Goal: Task Accomplishment & Management: Manage account settings

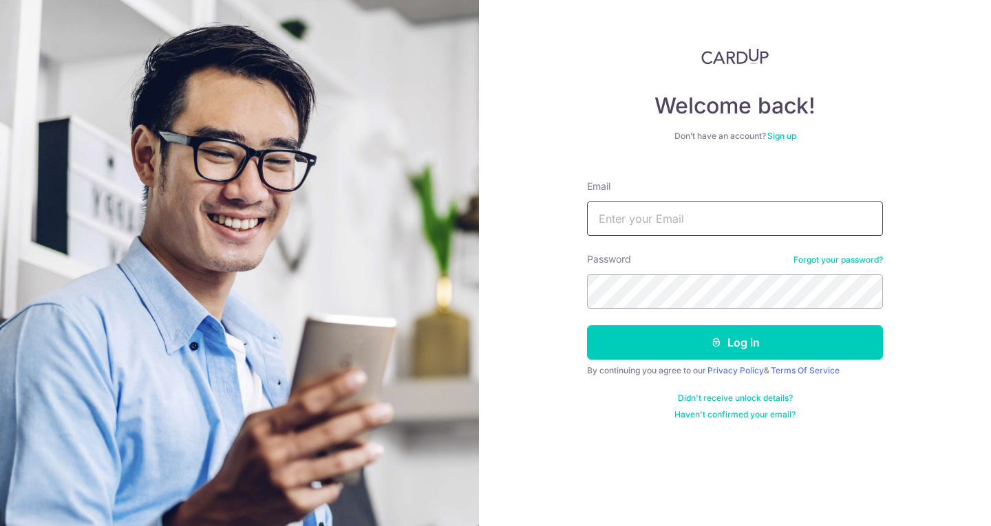
click at [639, 217] on input "Email" at bounding box center [735, 219] width 296 height 34
type input "[EMAIL_ADDRESS][DOMAIN_NAME]"
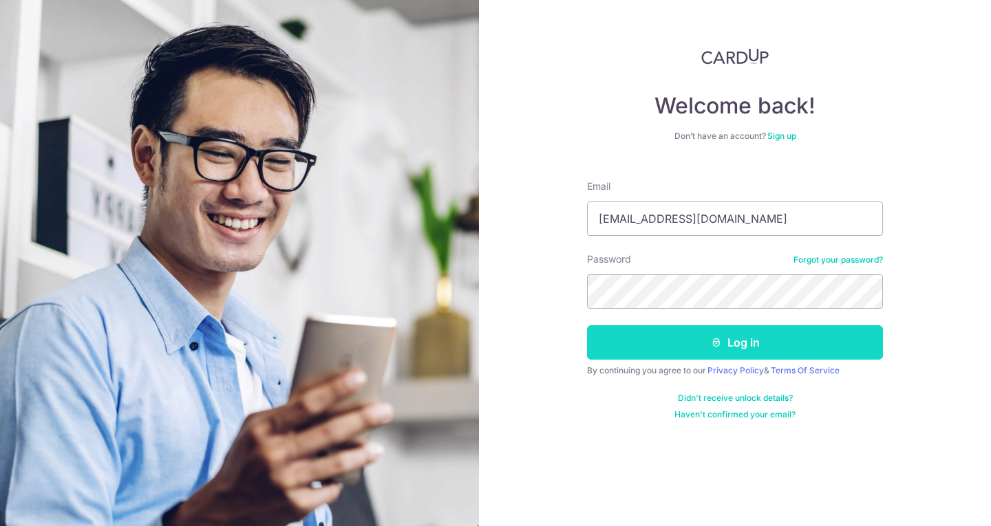
click at [732, 341] on button "Log in" at bounding box center [735, 342] width 296 height 34
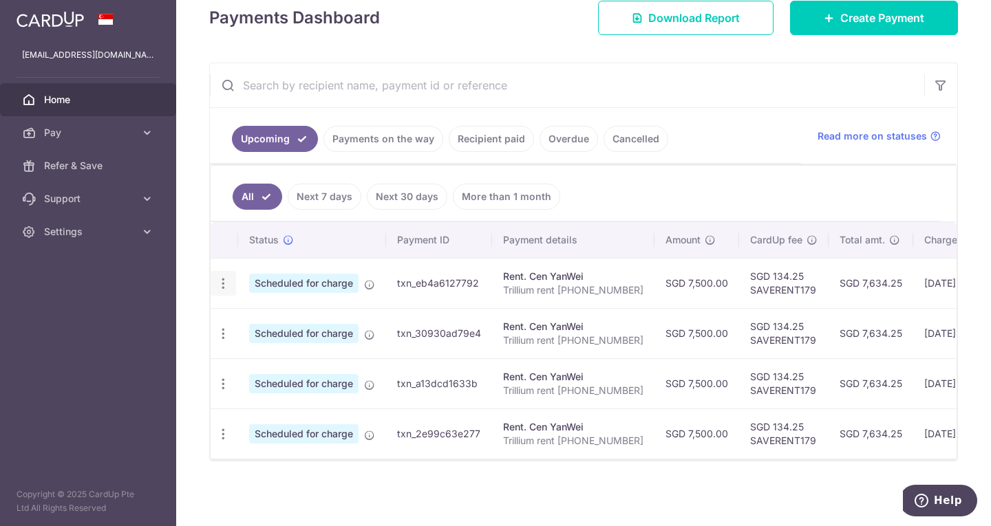
click at [227, 277] on icon "button" at bounding box center [223, 284] width 14 height 14
click at [279, 352] on span "Cancel payment" at bounding box center [296, 355] width 92 height 17
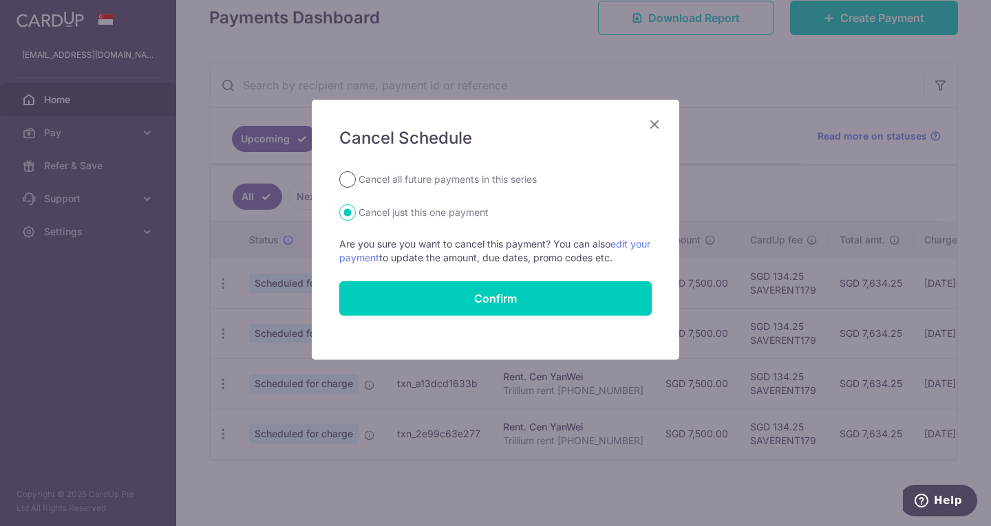
click at [342, 177] on input "Cancel all future payments in this series" at bounding box center [347, 179] width 17 height 17
radio input "true"
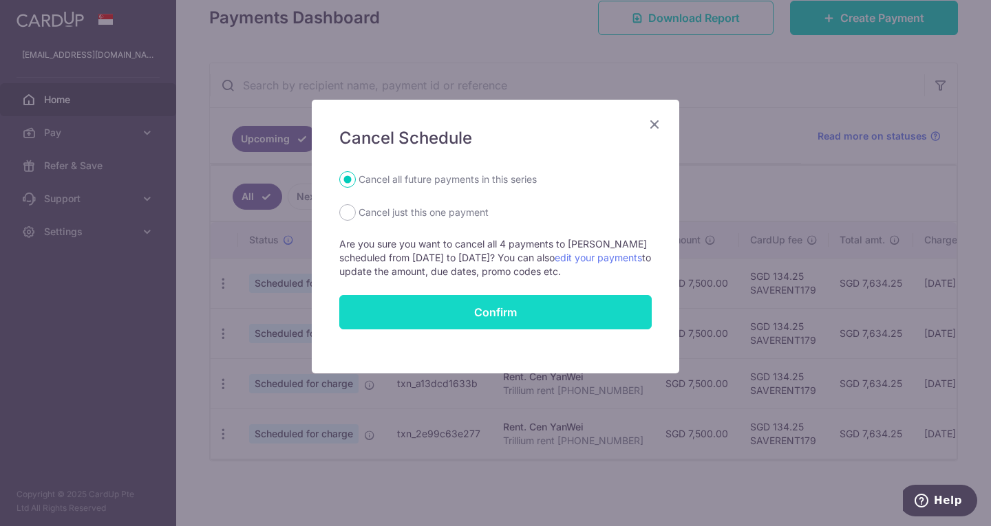
click at [456, 313] on button "Confirm" at bounding box center [495, 312] width 312 height 34
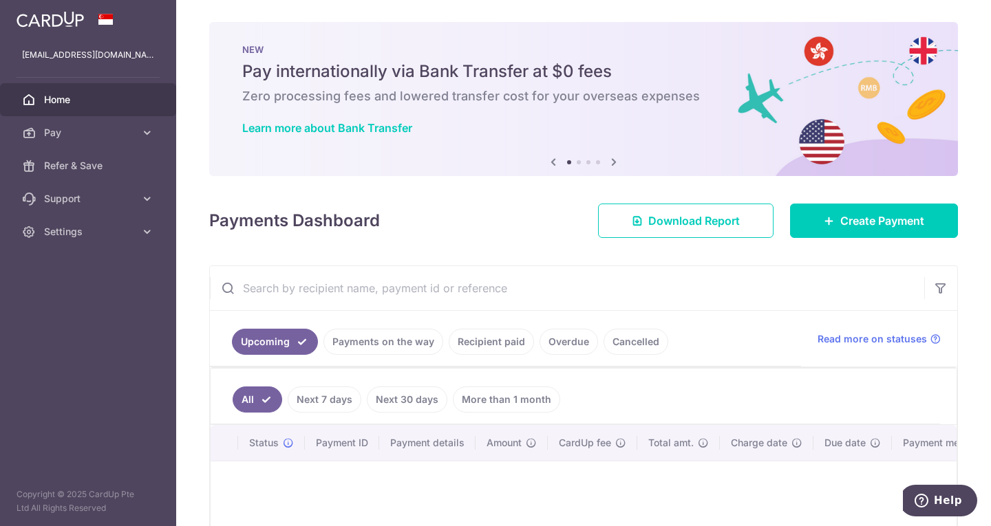
click at [481, 231] on div "Payments Dashboard Download Report Create Payment" at bounding box center [583, 218] width 749 height 40
click at [72, 237] on span "Settings" at bounding box center [89, 232] width 91 height 14
click at [66, 294] on span "Logout" at bounding box center [89, 298] width 91 height 14
